Goal: Contribute content

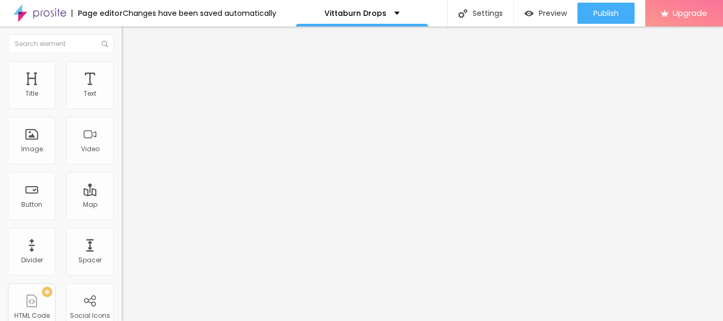
click at [130, 39] on img "button" at bounding box center [134, 38] width 8 height 8
click at [131, 73] on span "Advanced" at bounding box center [148, 68] width 34 height 9
type input "11"
type input "28"
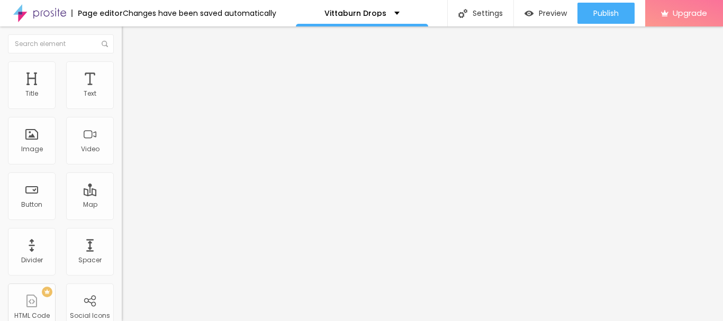
type input "28"
type input "32"
type input "38"
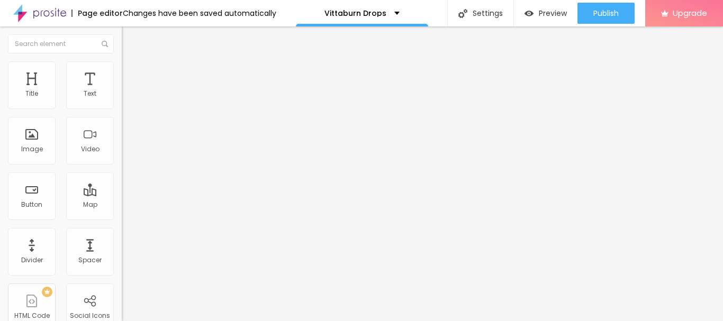
type input "40"
type input "42"
type input "43"
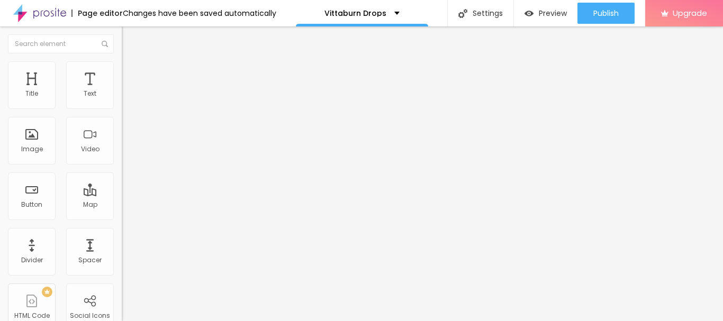
type input "43"
type input "44"
type input "45"
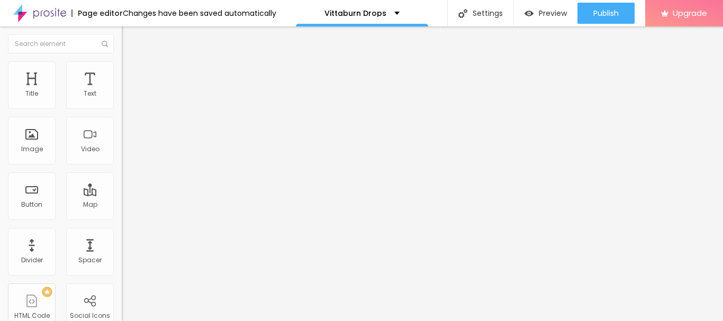
type input "46"
type input "48"
type input "45"
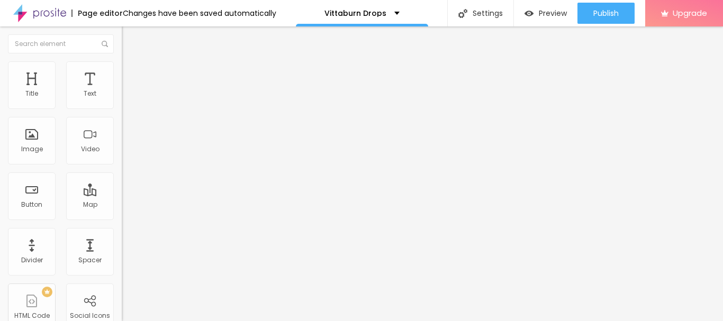
type input "45"
type input "42"
type input "40"
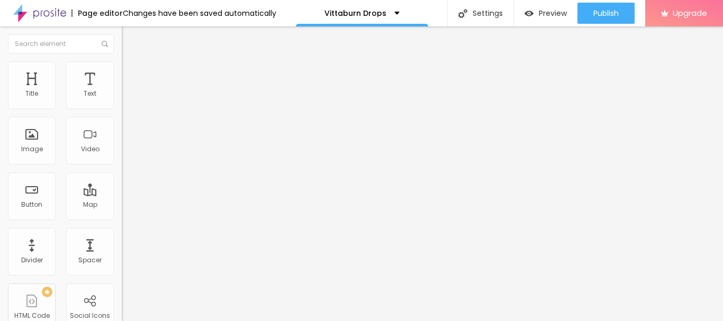
type input "38"
type input "37"
type input "33"
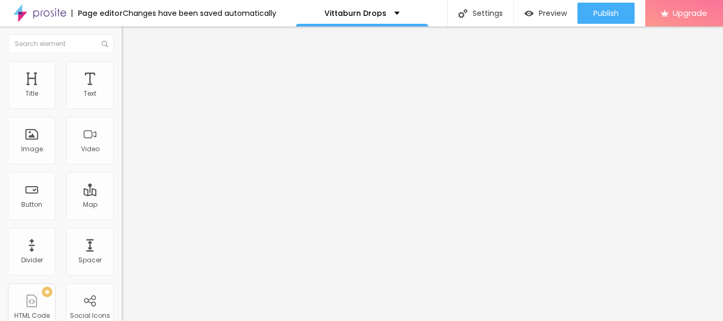
type input "33"
type input "28"
type input "24"
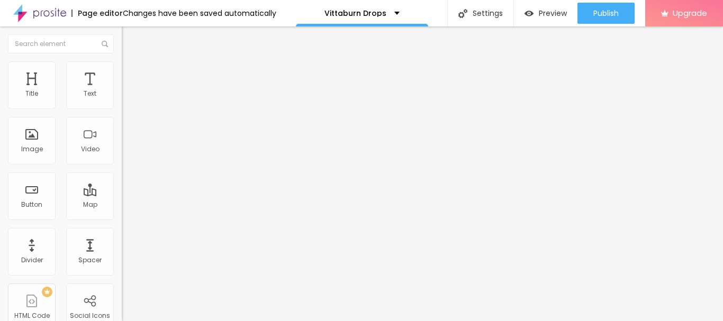
type input "21"
type input "19"
type input "18"
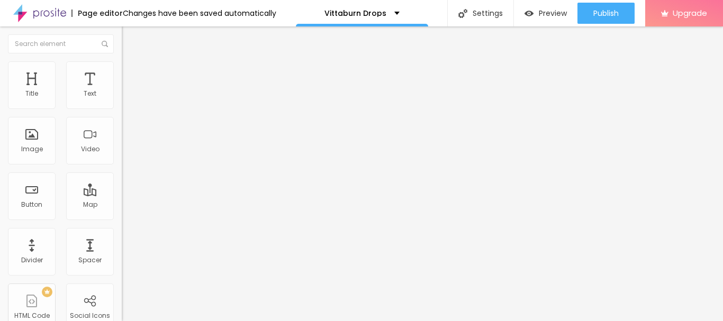
type input "18"
type input "17"
type input "15"
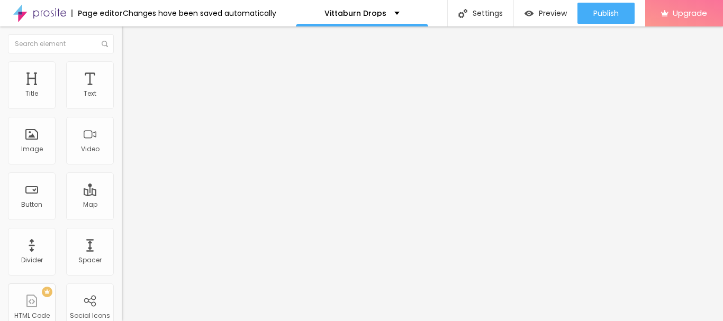
type input "13"
type input "10"
type input "9"
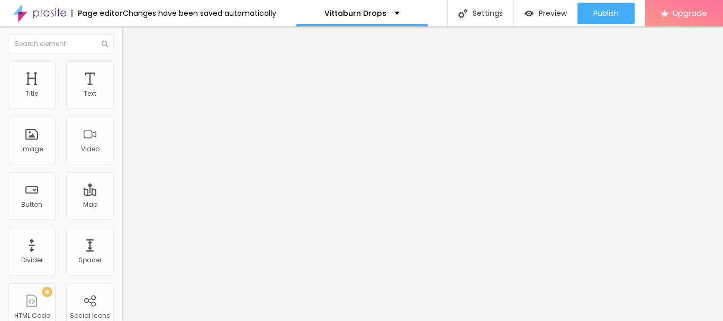
type input "9"
type input "8"
type input "7"
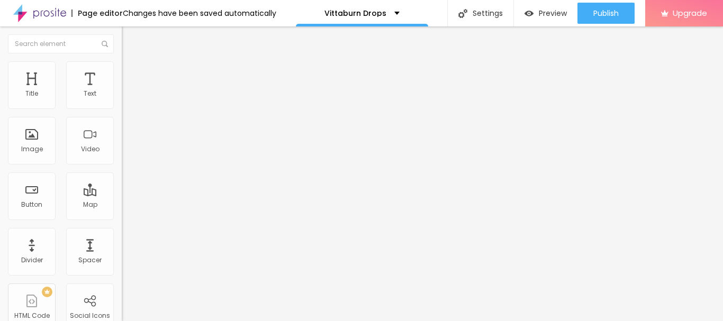
type input "0"
type input "1"
type input "7"
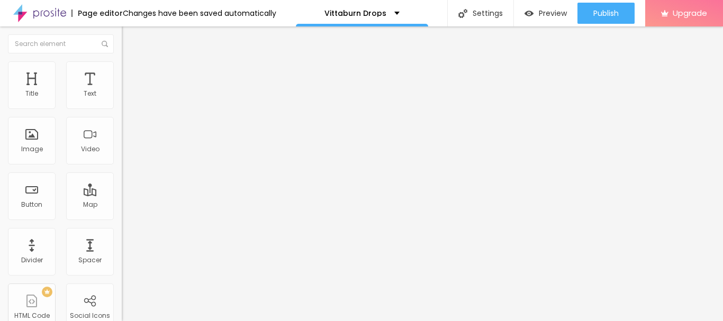
type input "7"
type input "9"
type input "13"
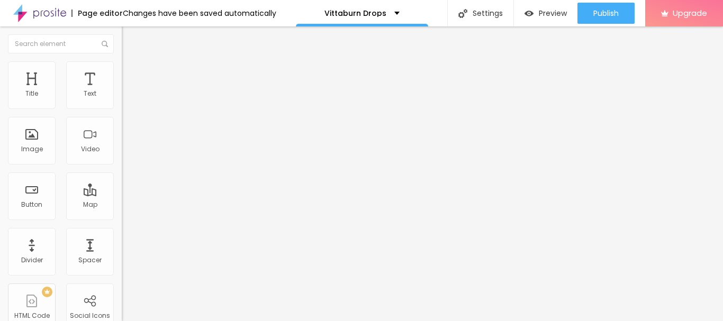
type input "14"
type input "15"
type input "16"
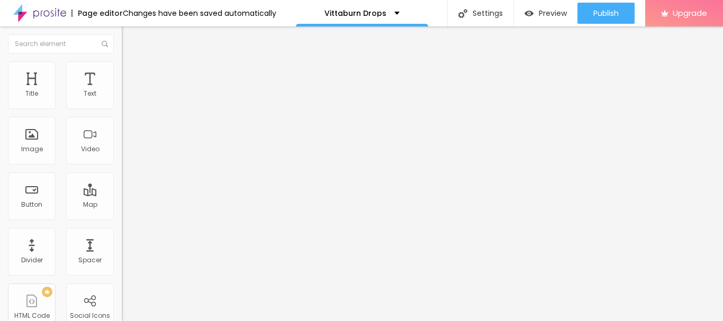
type input "16"
type input "17"
drag, startPoint x: 29, startPoint y: 104, endPoint x: 34, endPoint y: 103, distance: 5.4
type input "17"
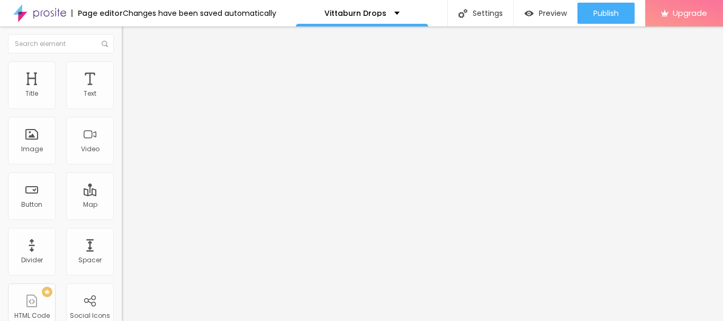
click at [122, 195] on input "range" at bounding box center [156, 199] width 68 height 8
type input "7"
type input "8"
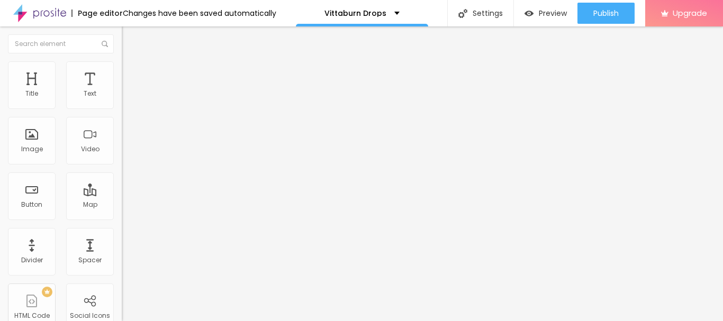
type input "14"
type input "19"
type input "25"
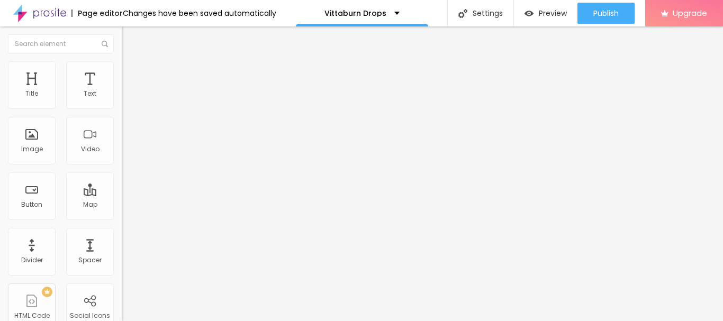
type input "25"
type input "28"
type input "31"
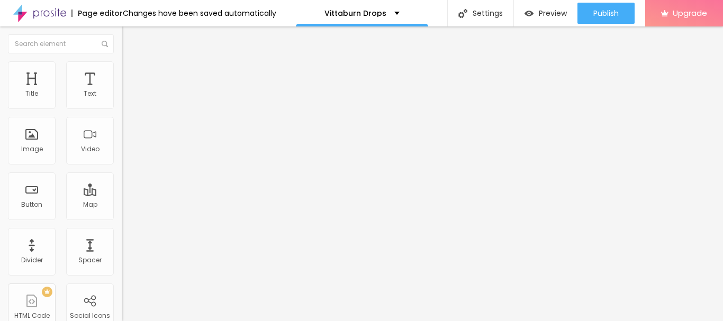
type input "35"
type input "42"
type input "45"
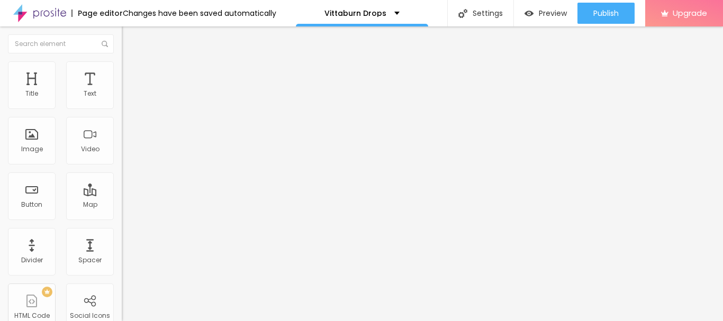
type input "45"
type input "48"
type input "50"
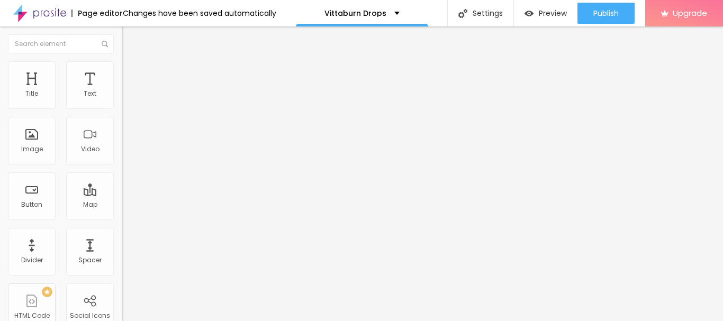
type input "51"
type input "53"
type input "62"
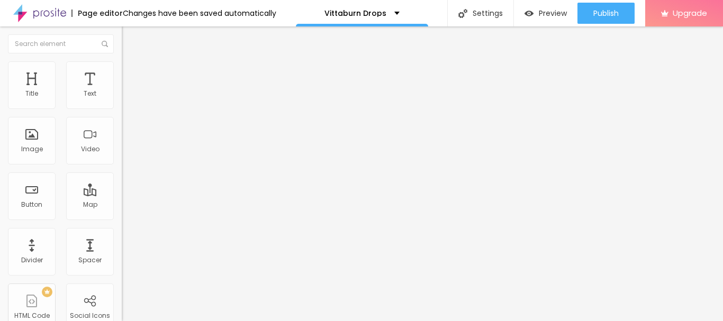
type input "62"
type input "63"
type input "64"
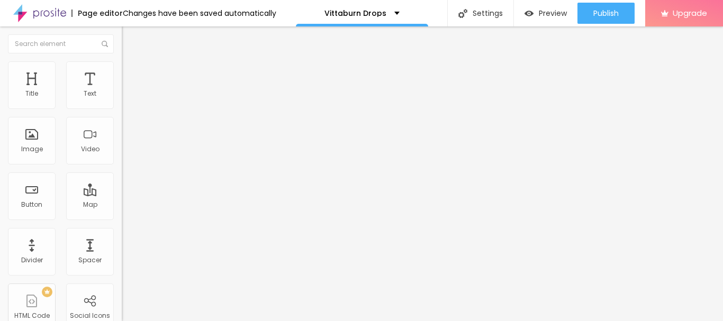
type input "65"
type input "66"
type input "68"
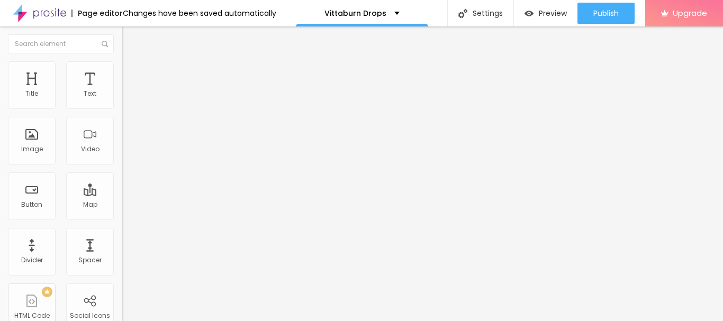
type input "68"
type input "69"
type input "70"
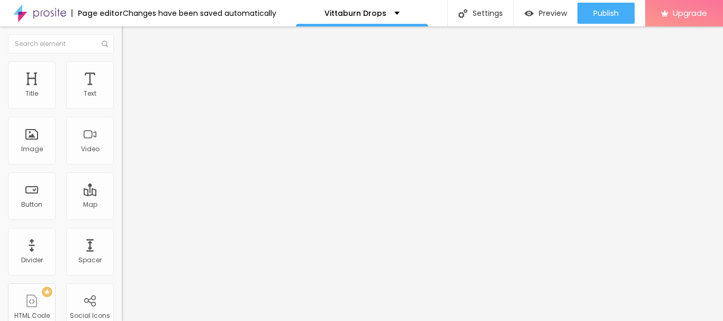
type input "71"
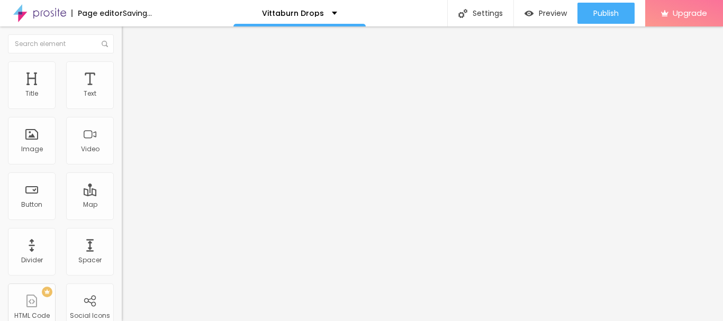
type input "73"
type input "74"
type input "75"
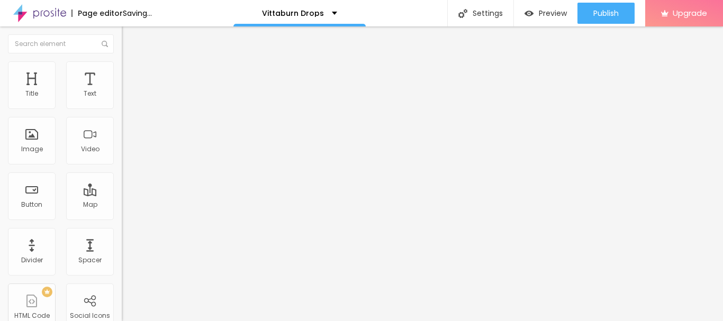
type input "75"
type input "76"
type input "77"
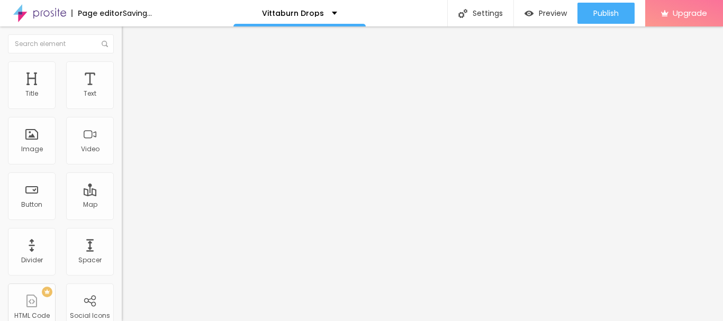
type input "78"
type input "79"
type input "80"
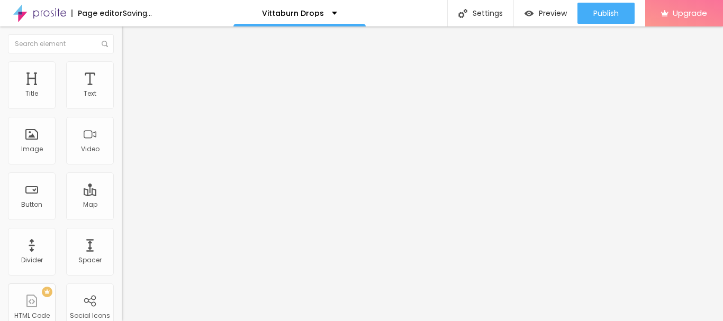
type input "80"
type input "81"
type input "82"
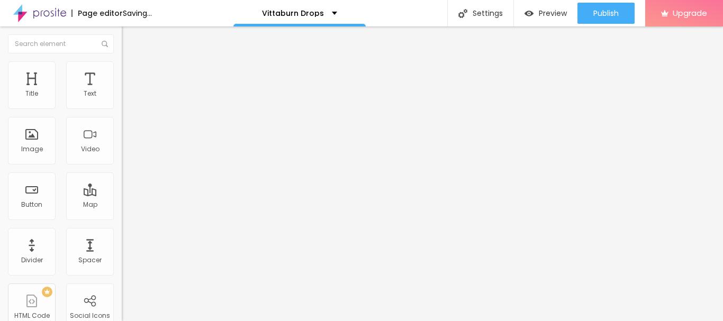
type input "83"
type input "85"
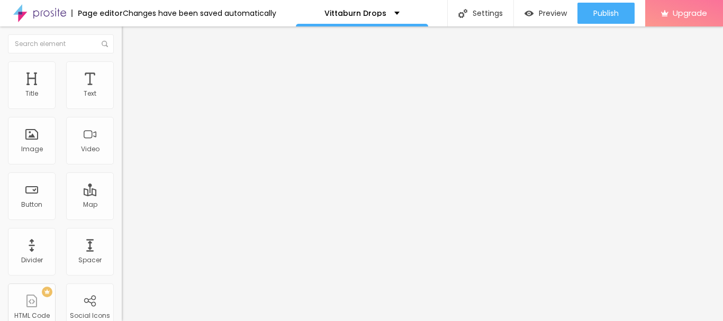
type input "82"
type input "77"
type input "74"
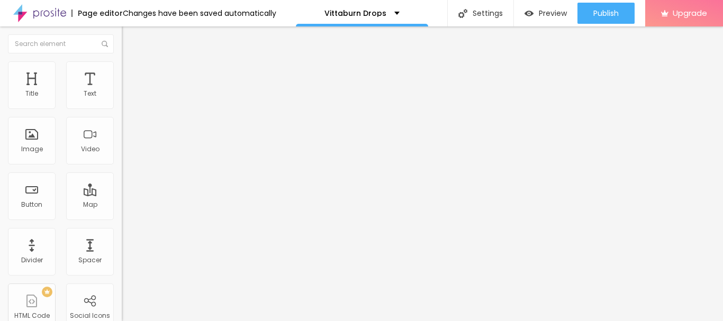
type input "74"
type input "71"
type input "68"
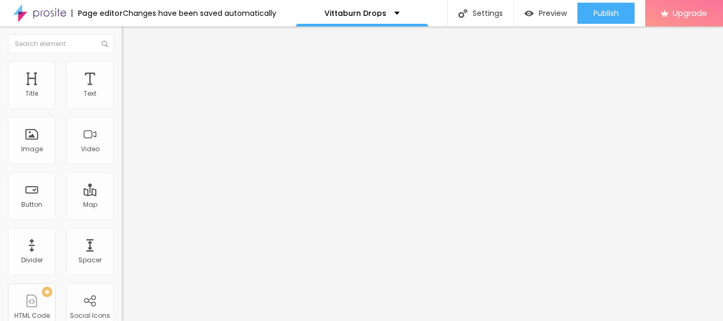
type input "65"
type input "58"
type input "53"
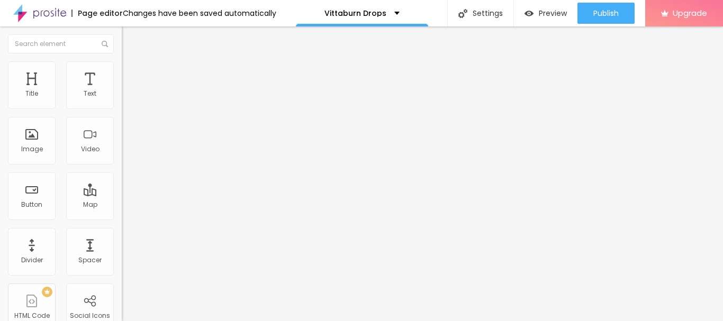
type input "53"
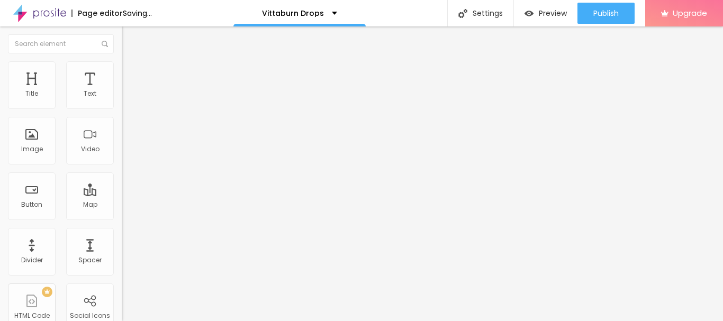
type input "44"
type input "37"
type input "33"
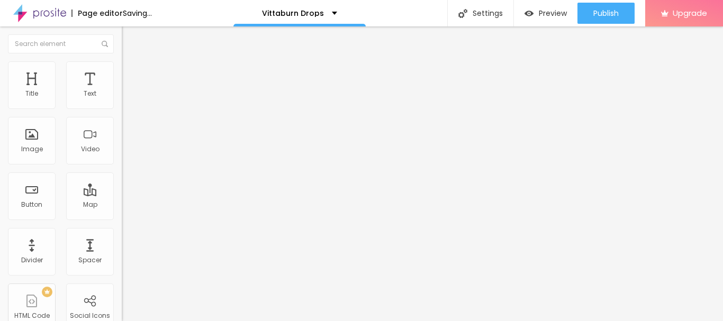
type input "33"
type input "28"
type input "27"
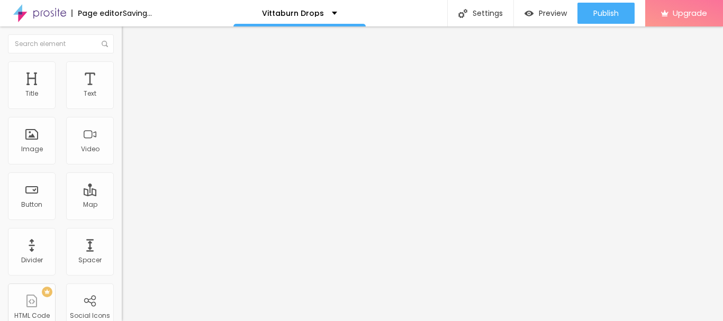
type input "26"
type input "23"
type input "17"
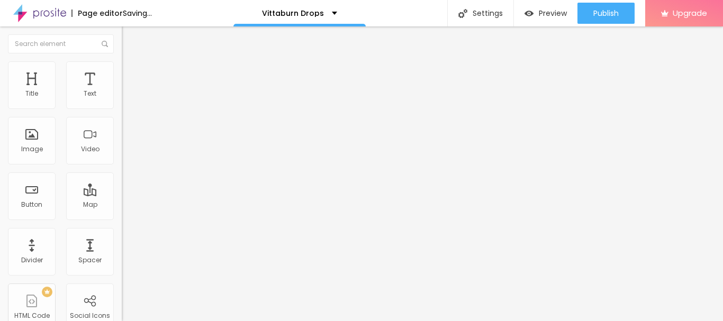
type input "17"
type input "15"
type input "13"
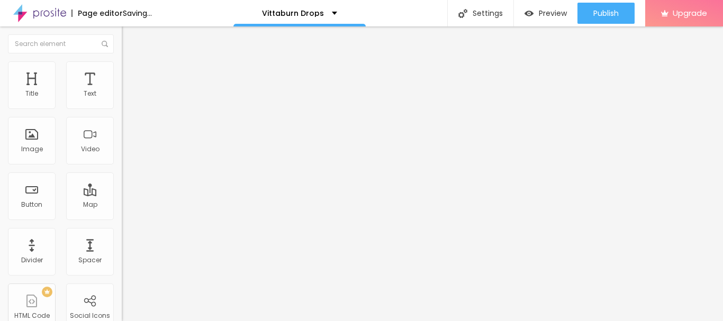
type input "10"
type input "9"
type input "7"
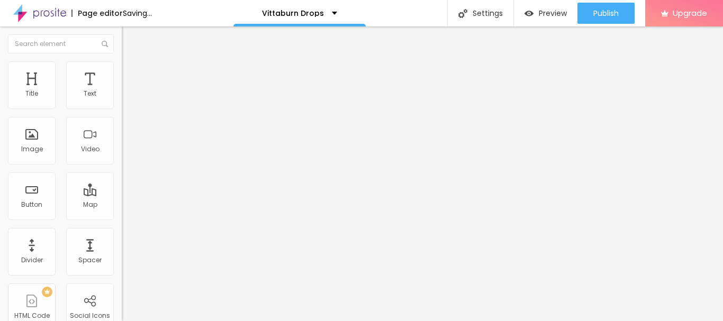
type input "7"
type input "5"
type input "2"
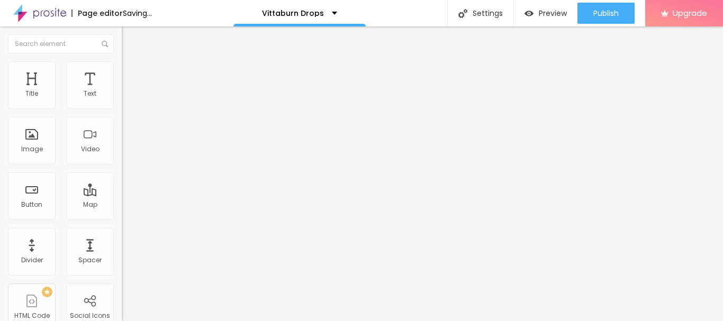
type input "1"
type input "0"
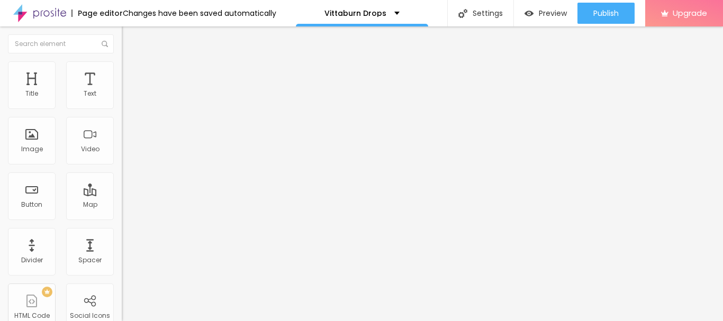
type input "0"
click at [122, 60] on img at bounding box center [127, 56] width 10 height 10
click at [122, 102] on button "button" at bounding box center [129, 95] width 15 height 11
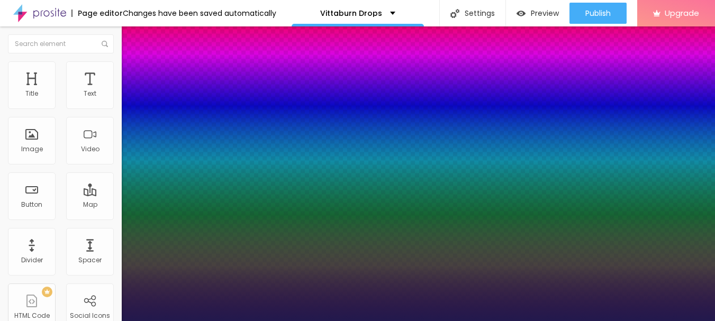
type input "1"
type input "17"
drag, startPoint x: 141, startPoint y: 178, endPoint x: 156, endPoint y: 176, distance: 14.9
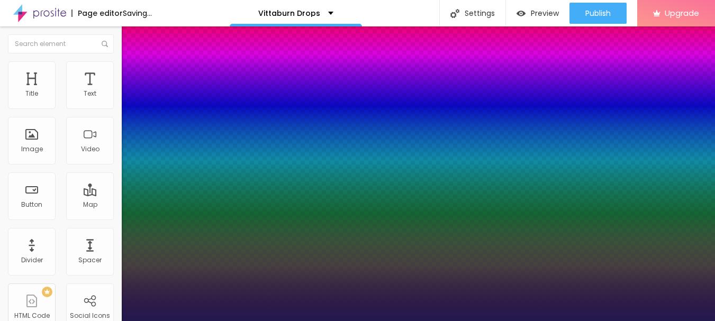
drag, startPoint x: 177, startPoint y: 253, endPoint x: 188, endPoint y: 251, distance: 11.3
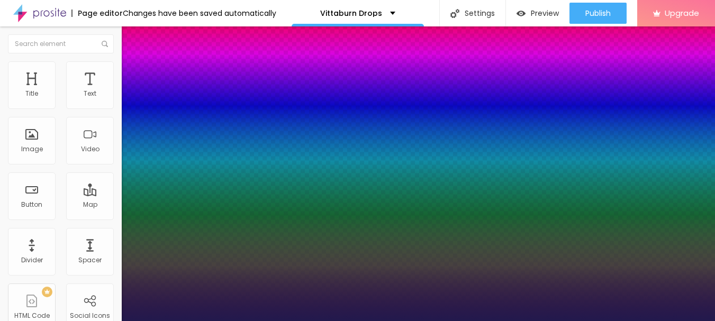
click at [400, 321] on div at bounding box center [357, 321] width 715 height 0
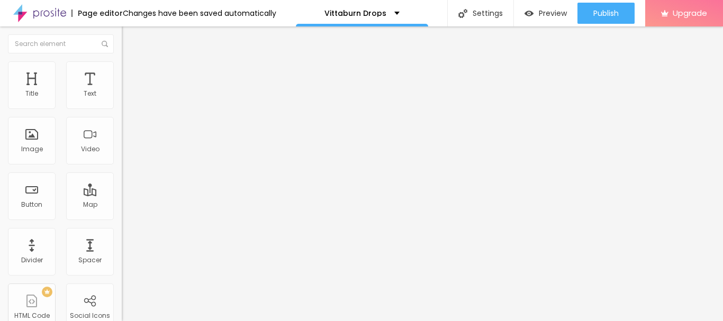
click at [122, 91] on span "Add image" at bounding box center [143, 86] width 43 height 9
click at [30, 199] on div "Button" at bounding box center [32, 197] width 48 height 48
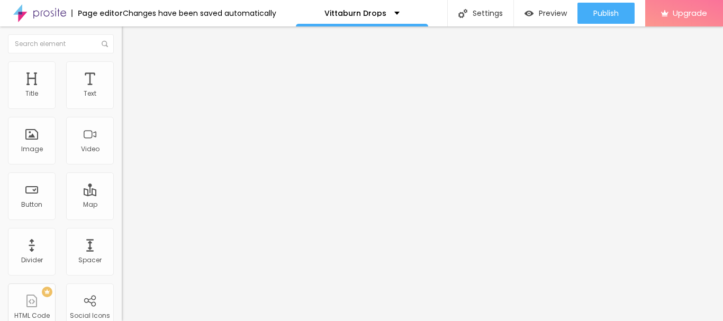
click at [122, 99] on input "Click me" at bounding box center [185, 94] width 127 height 11
paste input "✅Click Here To Purchase – "FROM OFFICIAL WEBSITE"✅"
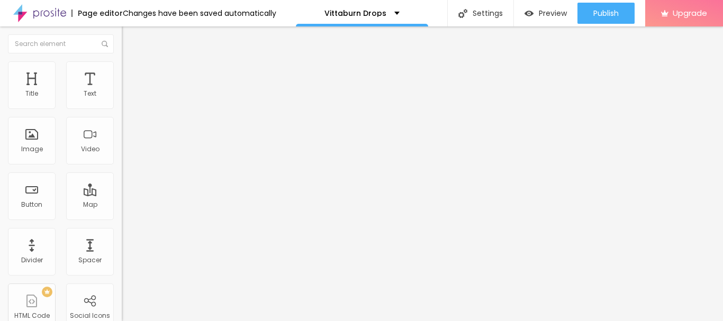
click at [122, 165] on span "Default" at bounding box center [133, 162] width 23 height 9
click at [122, 189] on span "Big" at bounding box center [127, 184] width 11 height 9
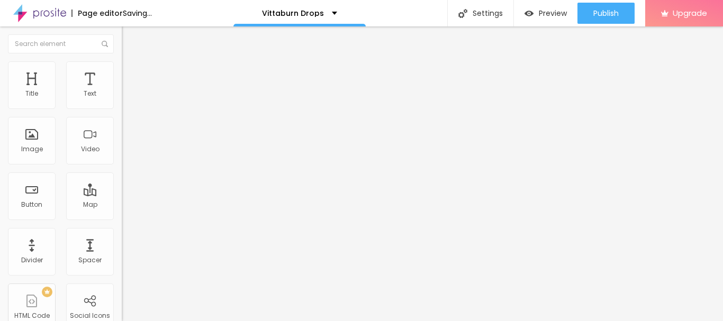
click at [122, 173] on span "Small" at bounding box center [131, 168] width 19 height 9
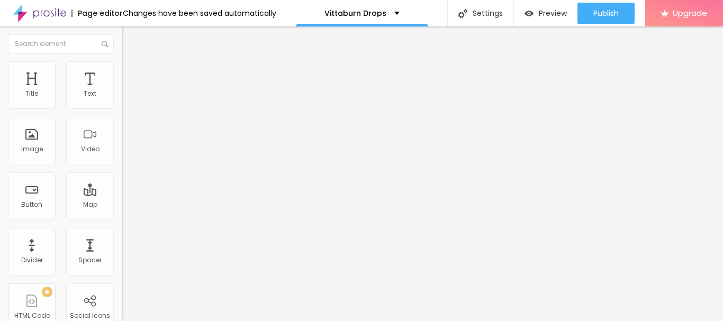
click at [122, 189] on span "Big" at bounding box center [127, 184] width 11 height 9
click at [122, 218] on input "https://" at bounding box center [185, 212] width 127 height 11
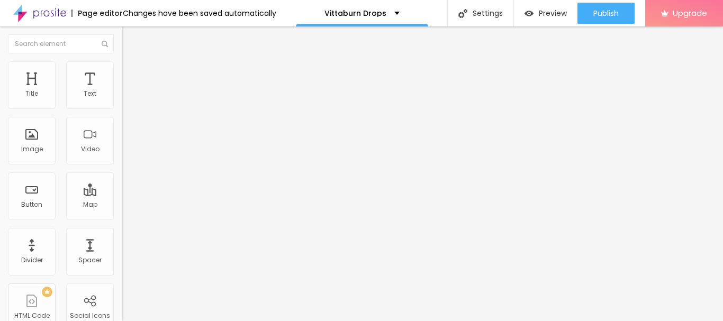
paste input "[DOMAIN_NAME][URL]"
click at [122, 96] on div "Text ✅Click Here To Purchase – "FROM OFFICIAL WEBSITE"✅" at bounding box center [183, 96] width 122 height 26
click at [131, 73] on span "Style" at bounding box center [138, 68] width 15 height 9
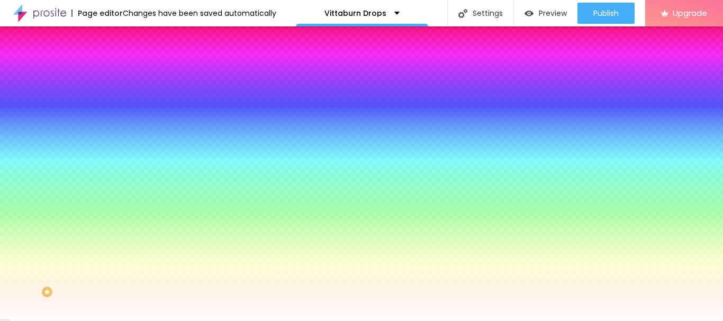
scroll to position [28, 0]
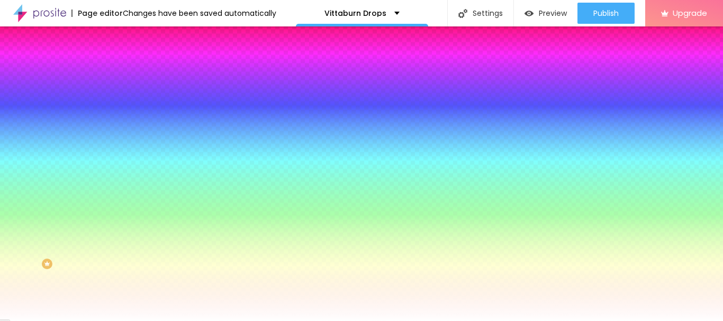
click at [70, 227] on div at bounding box center [361, 160] width 723 height 321
click at [72, 235] on div at bounding box center [361, 160] width 723 height 321
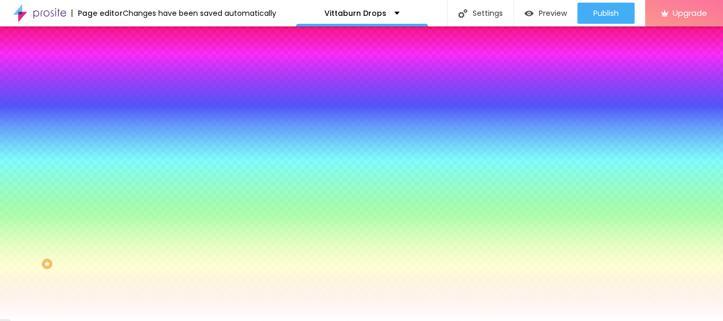
click at [74, 219] on div at bounding box center [361, 160] width 723 height 321
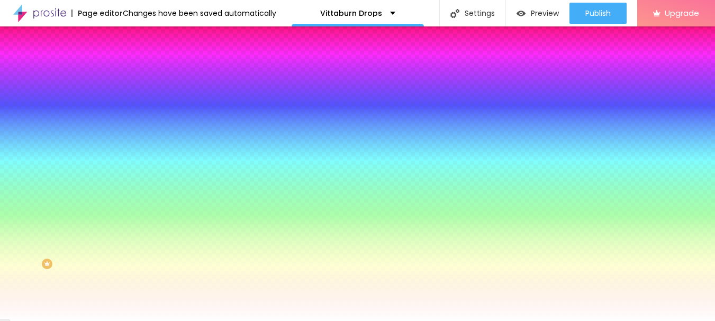
drag, startPoint x: 108, startPoint y: 286, endPoint x: 142, endPoint y: 289, distance: 34.5
drag, startPoint x: 132, startPoint y: 286, endPoint x: 102, endPoint y: 287, distance: 30.7
click at [40, 321] on div at bounding box center [357, 321] width 715 height 0
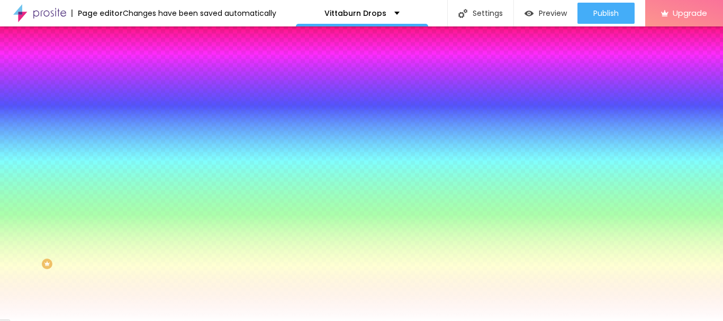
scroll to position [0, 0]
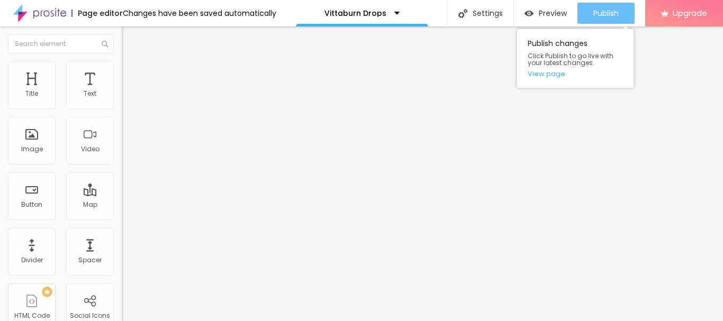
click at [610, 13] on span "Publish" at bounding box center [605, 13] width 25 height 8
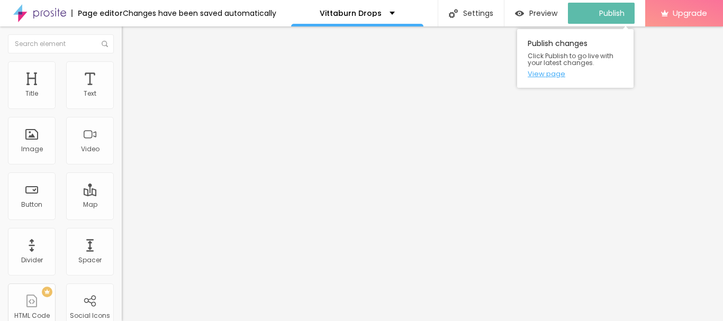
click at [550, 74] on link "View page" at bounding box center [575, 73] width 95 height 7
